Goal: Task Accomplishment & Management: Manage account settings

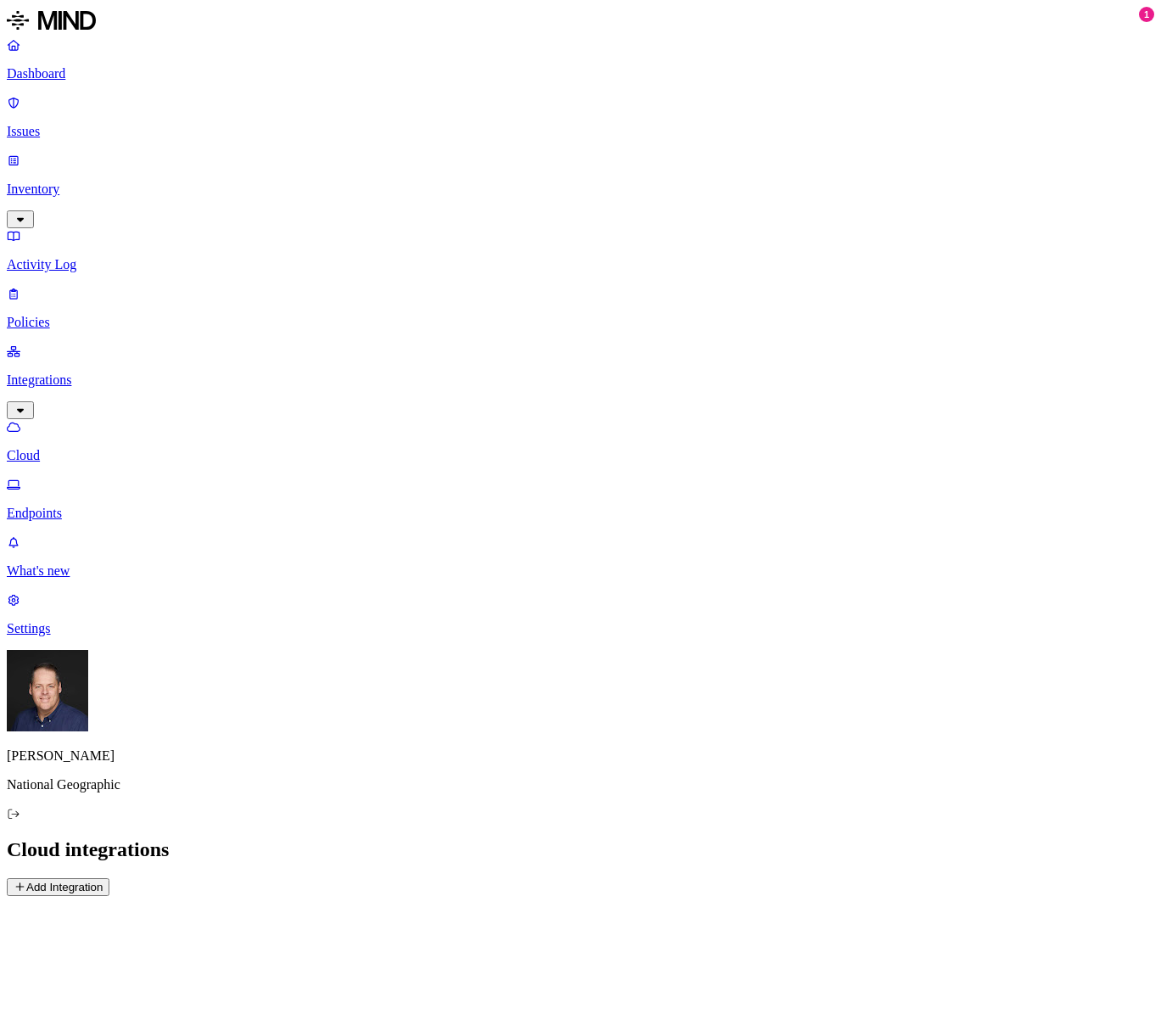
click at [62, 636] on p "Settings" at bounding box center [581, 628] width 1147 height 15
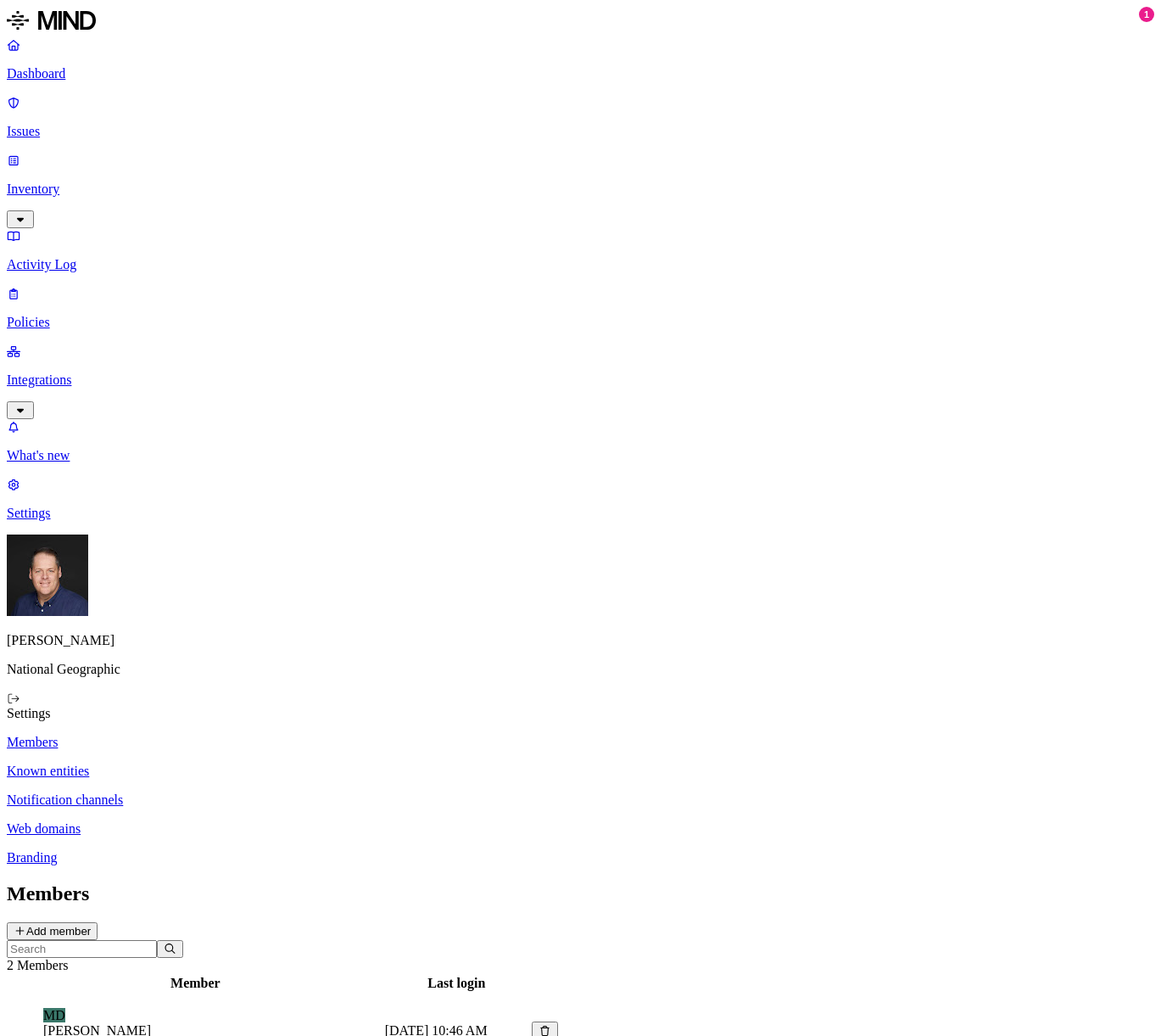
click at [97, 922] on button "Add member" at bounding box center [52, 931] width 91 height 18
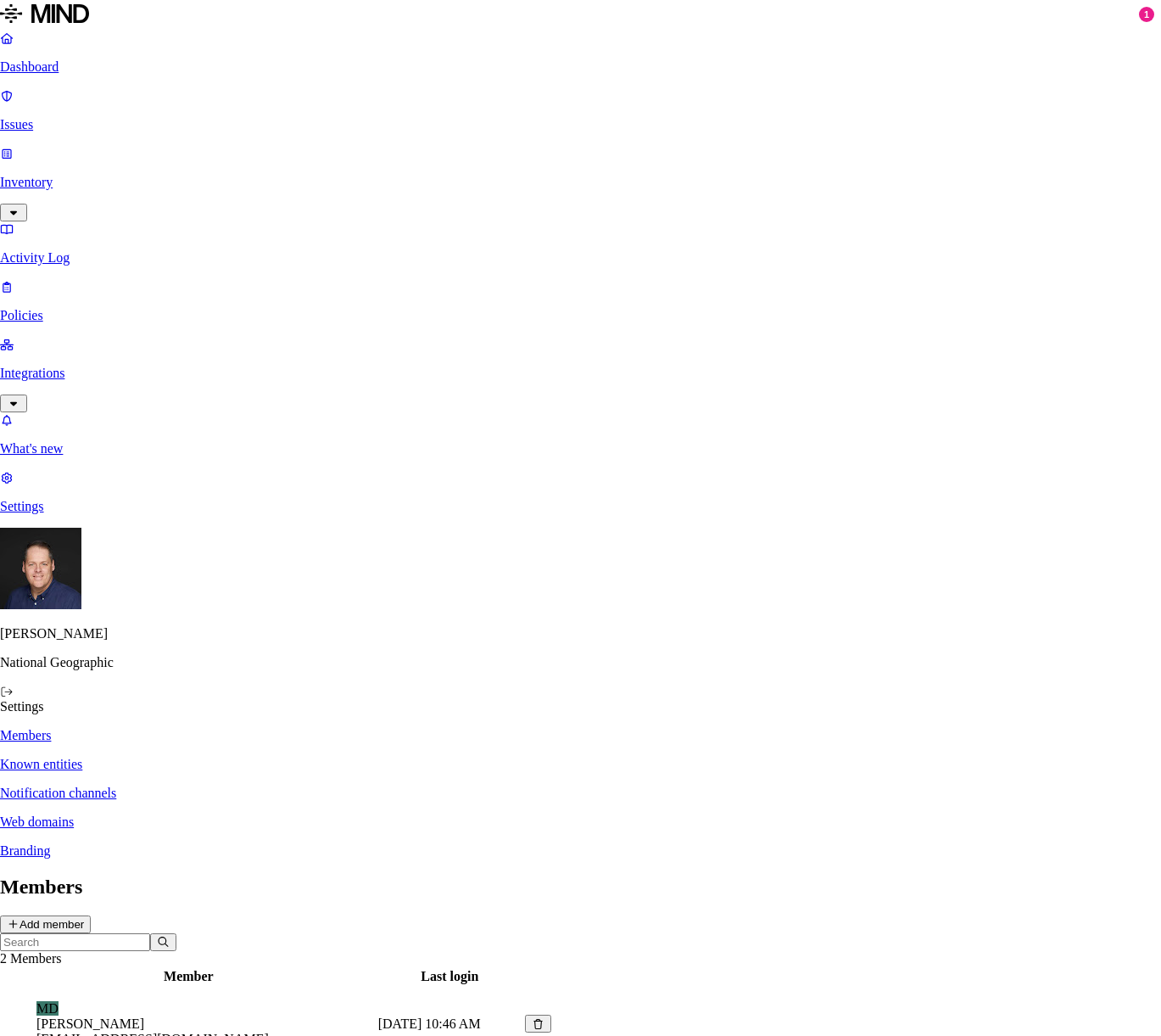
type input "[EMAIL_ADDRESS][DOMAIN_NAME]"
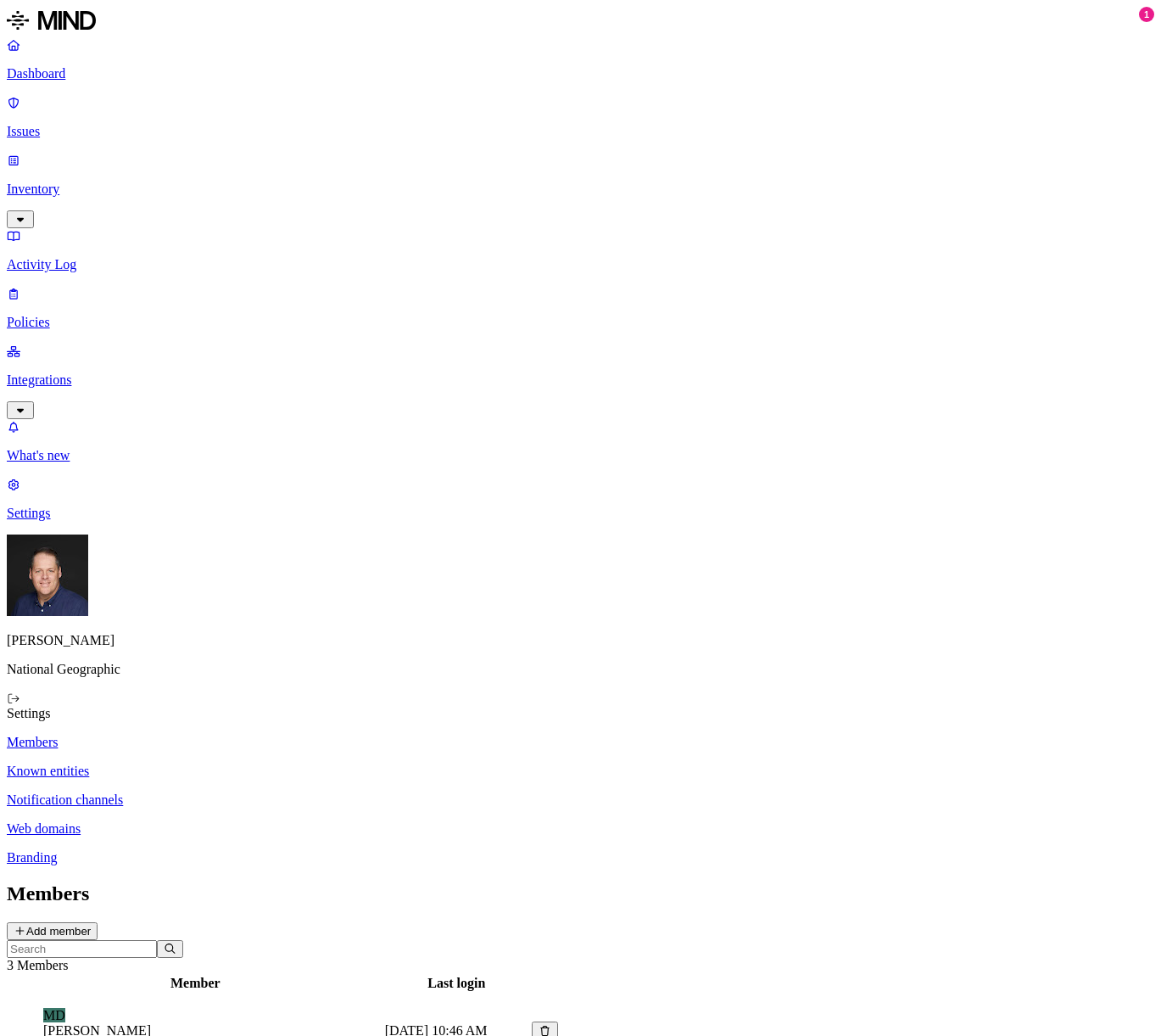
click at [157, 940] on input "text" at bounding box center [82, 949] width 150 height 18
type input "[PERSON_NAME][EMAIL_ADDRESS][DOMAIN_NAME]"
click at [97, 922] on button "Add member" at bounding box center [52, 931] width 91 height 18
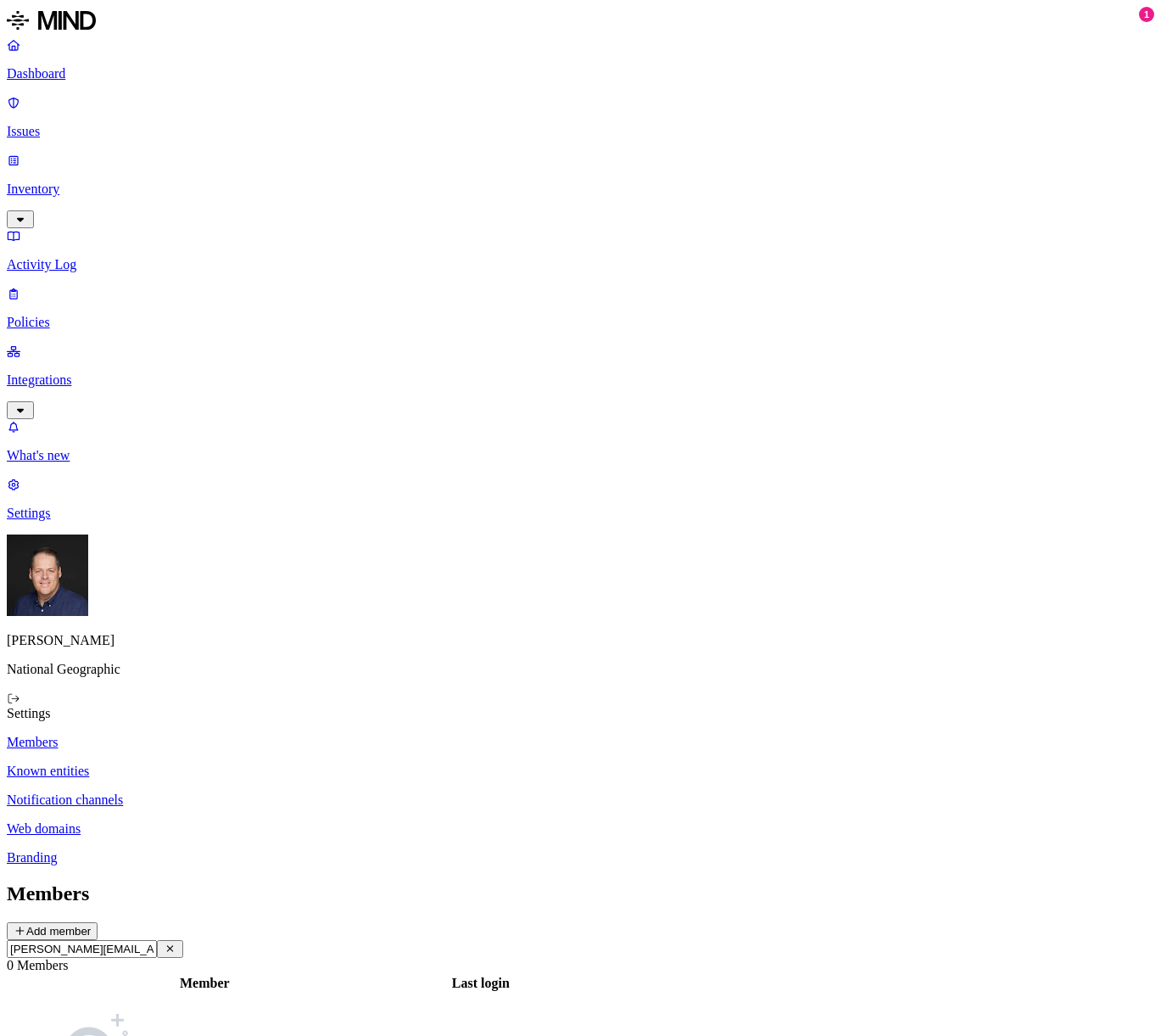
click at [177, 943] on icon "button" at bounding box center [170, 948] width 13 height 10
click at [97, 922] on button "Add member" at bounding box center [52, 931] width 91 height 18
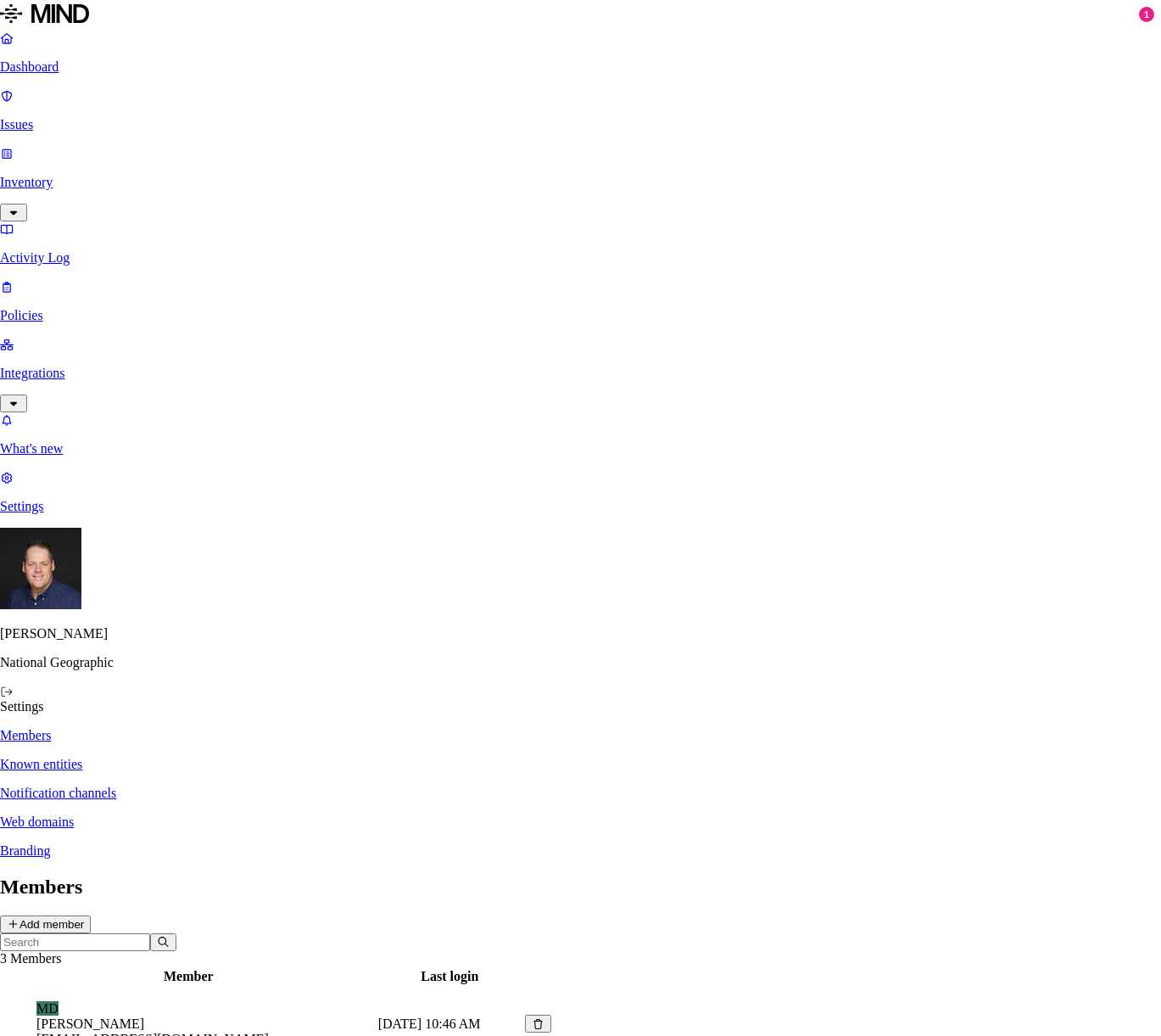
type input "[PERSON_NAME][EMAIL_ADDRESS][DOMAIN_NAME]"
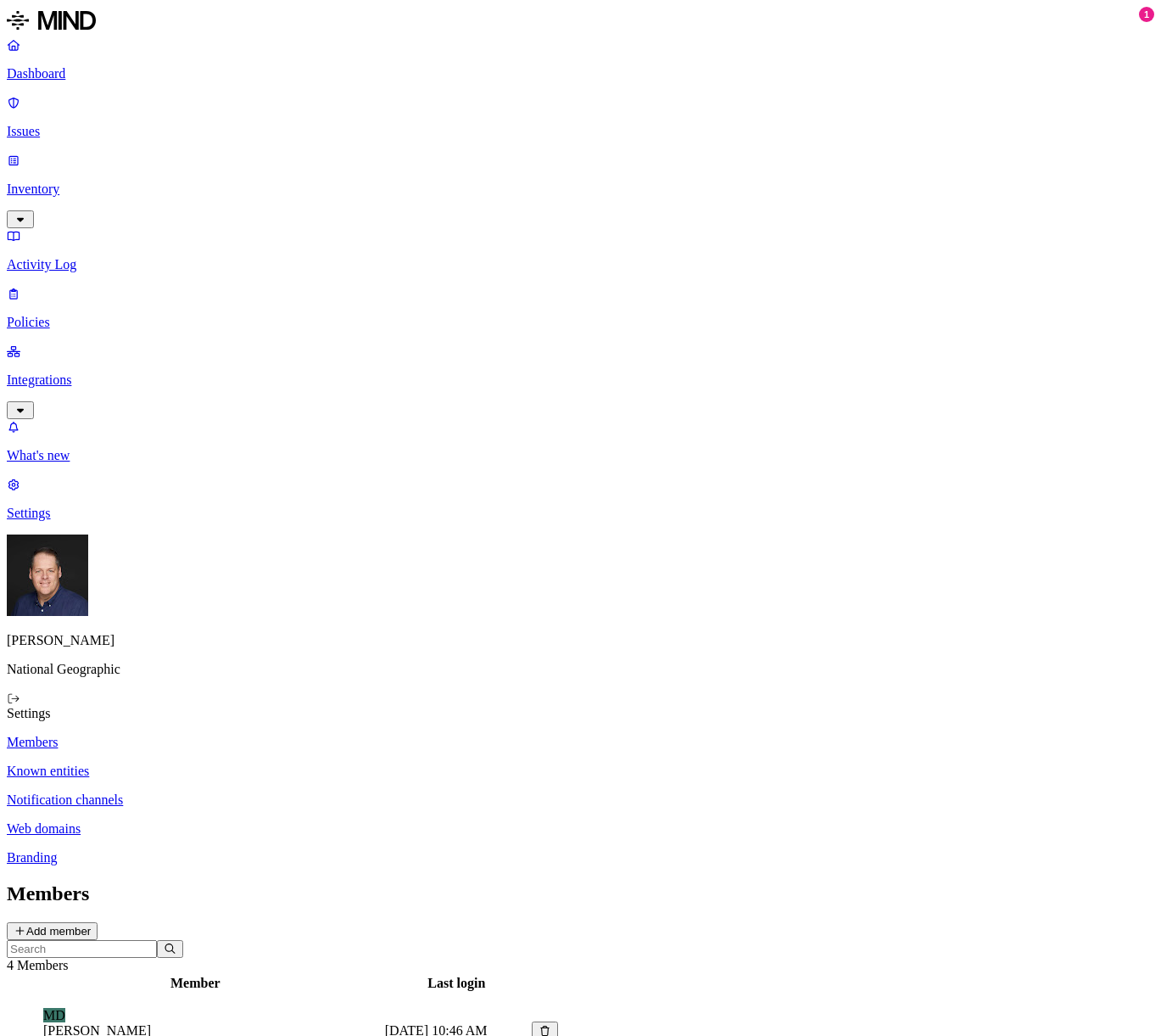
click at [26, 925] on icon at bounding box center [20, 930] width 13 height 10
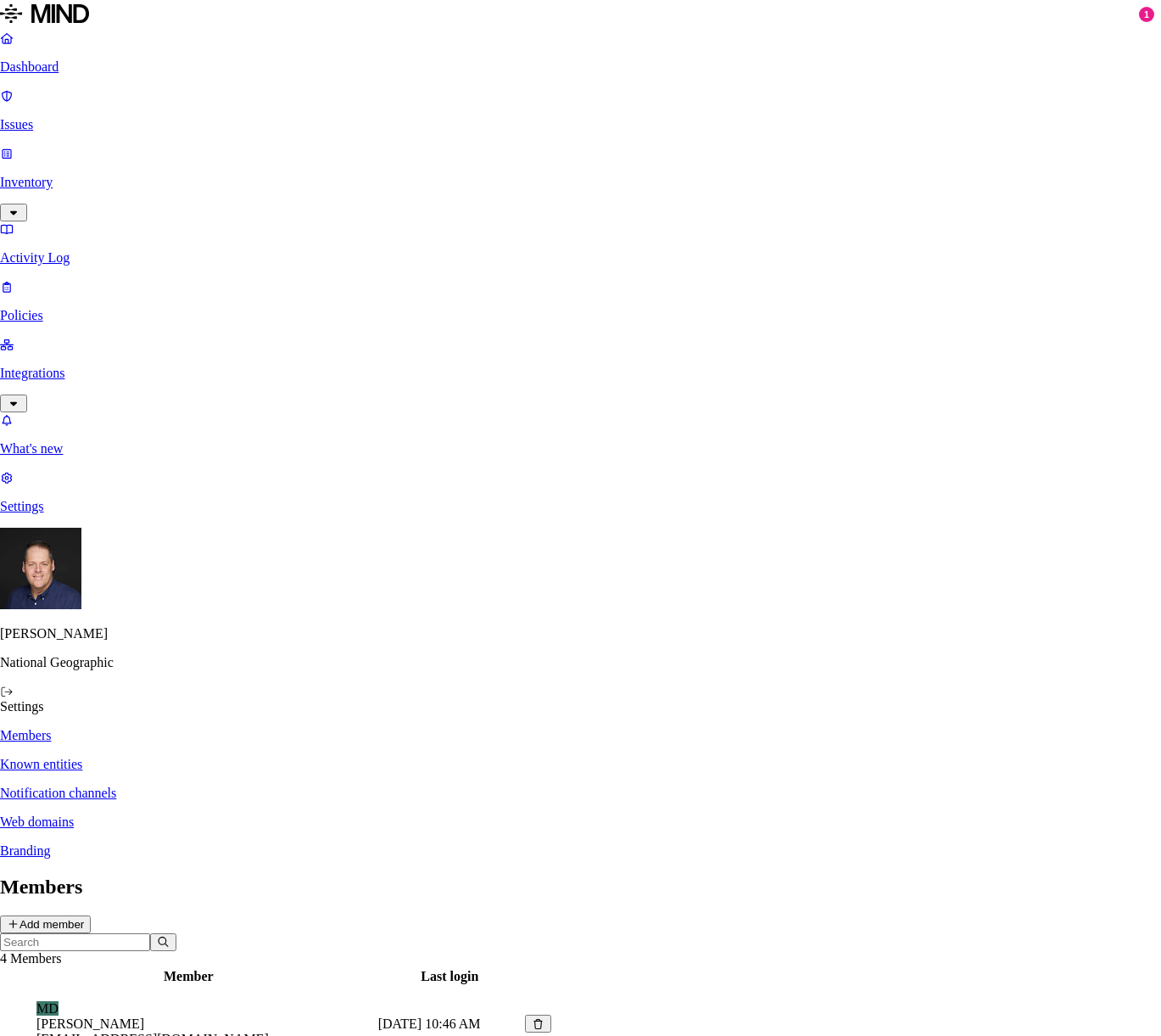
type input "[EMAIL_ADDRESS][DOMAIN_NAME]"
